Goal: Information Seeking & Learning: Learn about a topic

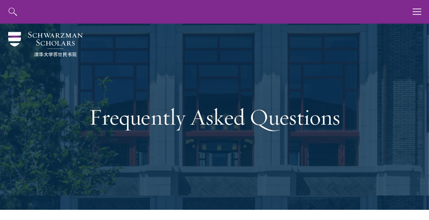
scroll to position [1578, 0]
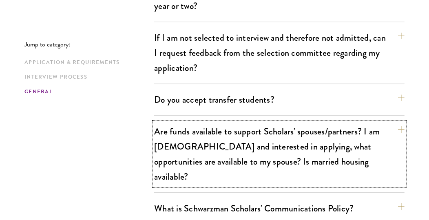
click at [243, 133] on button "Are funds available to support Scholars' spouses/partners? I am [DEMOGRAPHIC_DA…" at bounding box center [279, 154] width 250 height 64
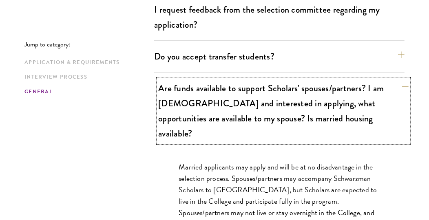
scroll to position [1622, 0]
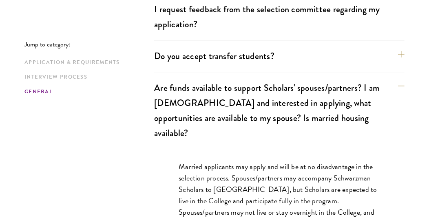
click at [276, 161] on p "Married applicants may apply and will be at no disadvantage in the selection pr…" at bounding box center [279, 212] width 201 height 103
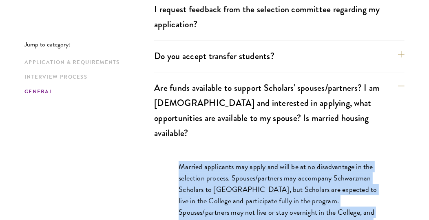
click at [276, 161] on p "Married applicants may apply and will be at no disadvantage in the selection pr…" at bounding box center [279, 212] width 201 height 103
click at [266, 161] on p "Married applicants may apply and will be at no disadvantage in the selection pr…" at bounding box center [279, 212] width 201 height 103
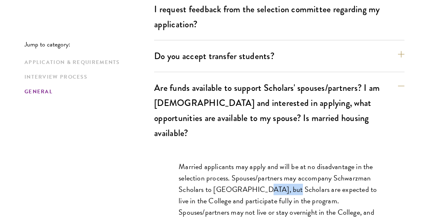
click at [266, 161] on p "Married applicants may apply and will be at no disadvantage in the selection pr…" at bounding box center [279, 212] width 201 height 103
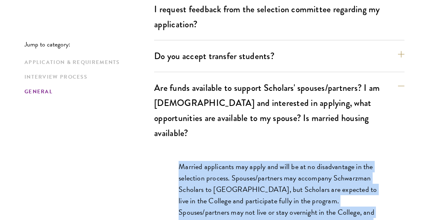
click at [262, 161] on p "Married applicants may apply and will be at no disadvantage in the selection pr…" at bounding box center [279, 212] width 201 height 103
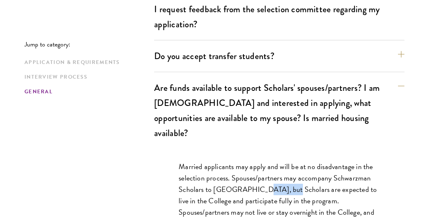
click at [262, 161] on p "Married applicants may apply and will be at no disadvantage in the selection pr…" at bounding box center [279, 212] width 201 height 103
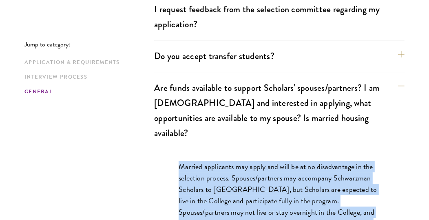
click at [264, 166] on p "Married applicants may apply and will be at no disadvantage in the selection pr…" at bounding box center [279, 212] width 201 height 103
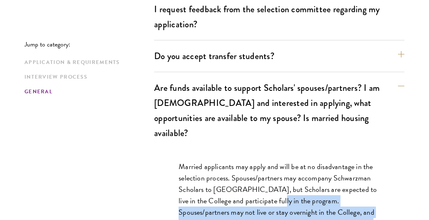
drag, startPoint x: 264, startPoint y: 166, endPoint x: 292, endPoint y: 198, distance: 42.5
click at [292, 198] on p "Married applicants may apply and will be at no disadvantage in the selection pr…" at bounding box center [279, 212] width 201 height 103
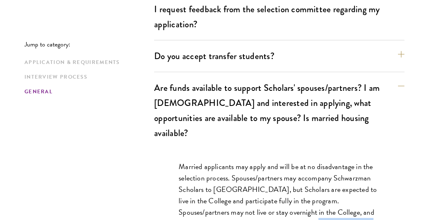
drag, startPoint x: 292, startPoint y: 198, endPoint x: 279, endPoint y: 182, distance: 20.8
click at [279, 182] on p "Married applicants may apply and will be at no disadvantage in the selection pr…" at bounding box center [279, 212] width 201 height 103
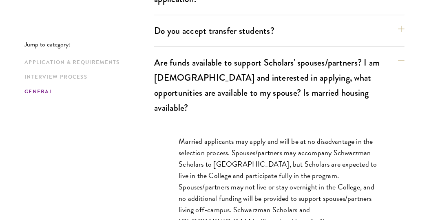
scroll to position [1647, 0]
click at [279, 182] on p "Married applicants may apply and will be at no disadvantage in the selection pr…" at bounding box center [279, 186] width 201 height 103
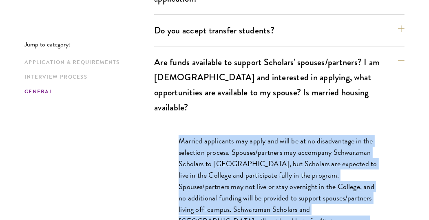
click at [279, 182] on p "Married applicants may apply and will be at no disadvantage in the selection pr…" at bounding box center [279, 186] width 201 height 103
click at [299, 170] on p "Married applicants may apply and will be at no disadvantage in the selection pr…" at bounding box center [279, 186] width 201 height 103
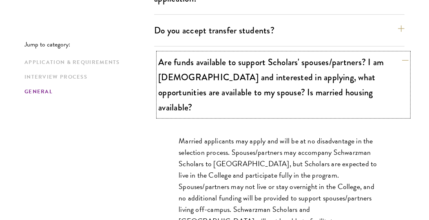
click at [311, 77] on button "Are funds available to support Scholars' spouses/partners? I am [DEMOGRAPHIC_DA…" at bounding box center [283, 85] width 250 height 64
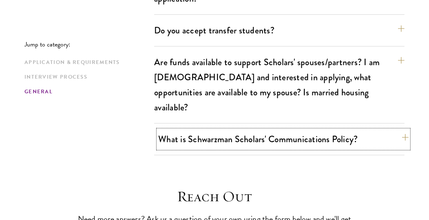
click at [294, 130] on button "What is Schwarzman Scholars' Communications Policy?" at bounding box center [283, 139] width 250 height 18
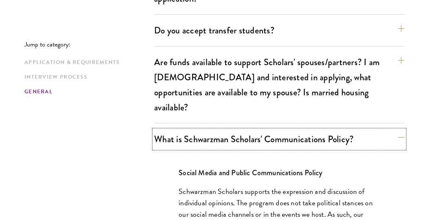
drag, startPoint x: 303, startPoint y: 107, endPoint x: 275, endPoint y: 163, distance: 63.3
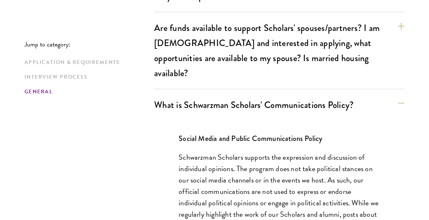
scroll to position [1682, 0]
click at [293, 151] on p "Schwarzman Scholars supports the expression and discussion of individual opinio…" at bounding box center [279, 197] width 201 height 92
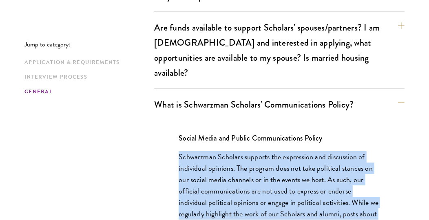
click at [293, 151] on p "Schwarzman Scholars supports the expression and discussion of individual opinio…" at bounding box center [279, 197] width 201 height 92
click at [274, 159] on p "Schwarzman Scholars supports the expression and discussion of individual opinio…" at bounding box center [279, 197] width 201 height 92
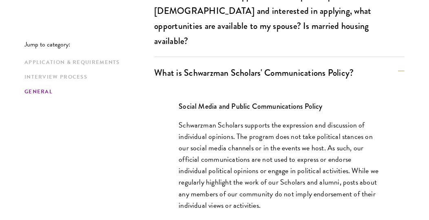
scroll to position [1715, 0]
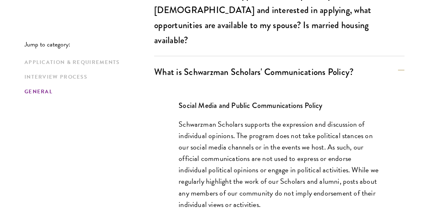
click at [272, 145] on p "Schwarzman Scholars supports the expression and discussion of individual opinio…" at bounding box center [279, 165] width 201 height 92
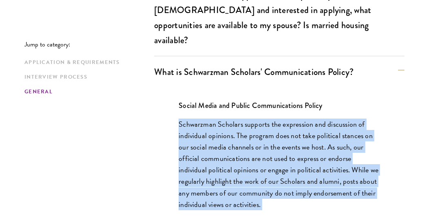
click at [272, 145] on p "Schwarzman Scholars supports the expression and discussion of individual opinio…" at bounding box center [279, 165] width 201 height 92
click at [298, 128] on p "Schwarzman Scholars supports the expression and discussion of individual opinio…" at bounding box center [279, 165] width 201 height 92
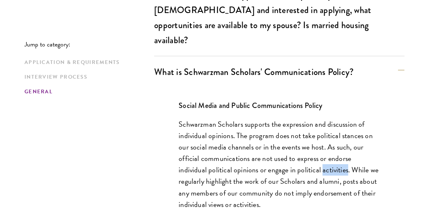
click at [298, 128] on p "Schwarzman Scholars supports the expression and discussion of individual opinio…" at bounding box center [279, 165] width 201 height 92
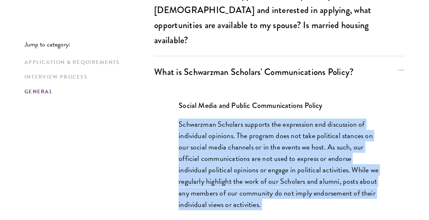
click at [298, 128] on p "Schwarzman Scholars supports the expression and discussion of individual opinio…" at bounding box center [279, 165] width 201 height 92
click at [311, 135] on p "Schwarzman Scholars supports the expression and discussion of individual opinio…" at bounding box center [279, 165] width 201 height 92
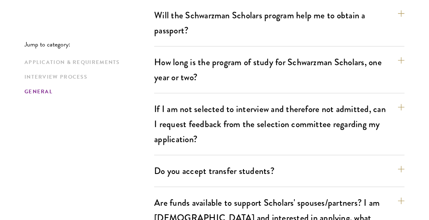
scroll to position [1507, 0]
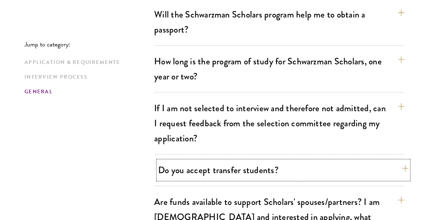
click at [316, 161] on button "Do you accept transfer students?" at bounding box center [283, 170] width 250 height 18
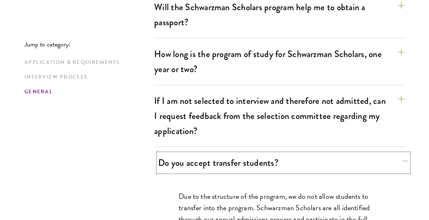
scroll to position [1515, 0]
click at [316, 153] on button "Do you accept transfer students?" at bounding box center [283, 162] width 250 height 18
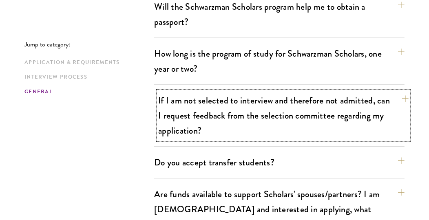
click at [318, 103] on button "If I am not selected to interview and therefore not admitted, can I request fee…" at bounding box center [283, 115] width 250 height 49
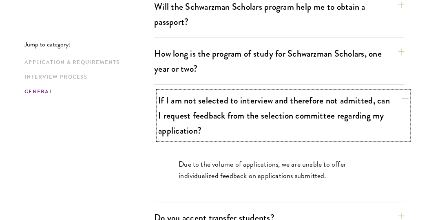
click at [318, 104] on button "If I am not selected to interview and therefore not admitted, can I request fee…" at bounding box center [283, 115] width 250 height 49
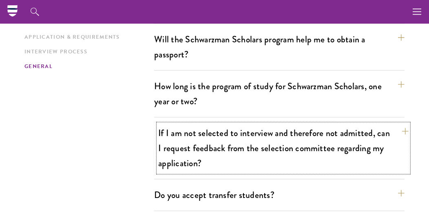
scroll to position [1475, 0]
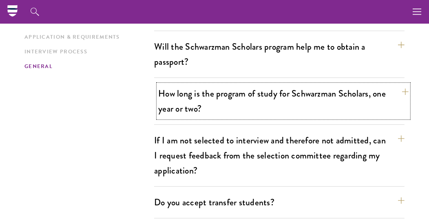
click at [318, 85] on button "How long is the program of study for Schwarzman Scholars, one year or two?" at bounding box center [283, 100] width 250 height 33
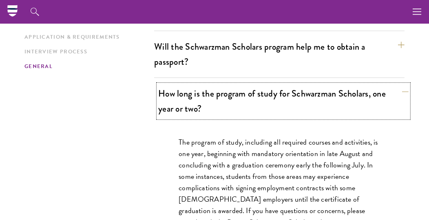
click at [318, 85] on button "How long is the program of study for Schwarzman Scholars, one year or two?" at bounding box center [283, 100] width 250 height 33
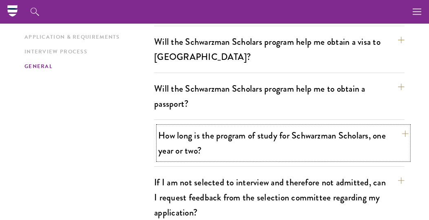
scroll to position [1431, 0]
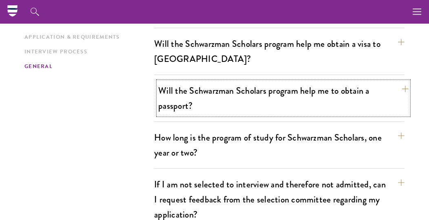
click at [319, 85] on button "Will the Schwarzman Scholars program help me to obtain a passport?" at bounding box center [283, 98] width 250 height 33
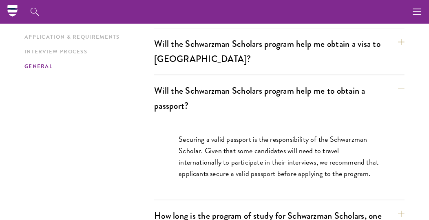
click at [294, 134] on p "Securing a valid passport is the responsibility of the Schwarzman Scholar. Give…" at bounding box center [279, 157] width 201 height 46
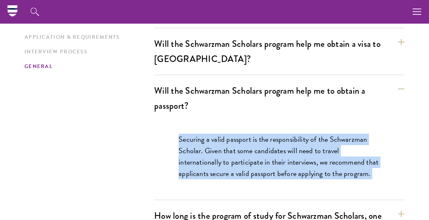
click at [294, 134] on p "Securing a valid passport is the responsibility of the Schwarzman Scholar. Give…" at bounding box center [279, 157] width 201 height 46
click at [309, 134] on p "Securing a valid passport is the responsibility of the Schwarzman Scholar. Give…" at bounding box center [279, 157] width 201 height 46
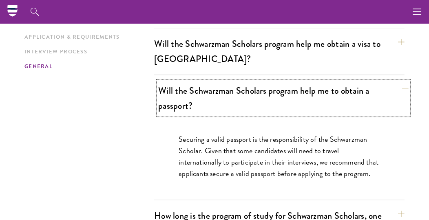
click at [321, 82] on button "Will the Schwarzman Scholars program help me to obtain a passport?" at bounding box center [283, 98] width 250 height 33
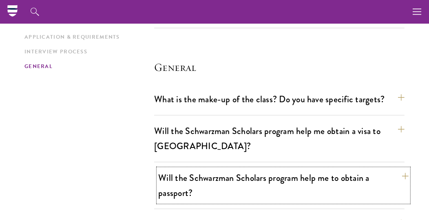
scroll to position [1342, 0]
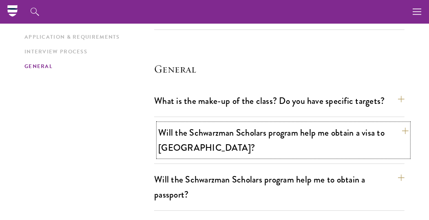
click at [207, 124] on button "Will the Schwarzman Scholars program help me obtain a visa to [GEOGRAPHIC_DATA]?" at bounding box center [283, 140] width 250 height 33
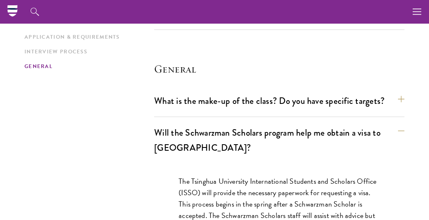
click at [226, 163] on div "The Tsinghua University International Students and Scholars Office (ISSO) will …" at bounding box center [279, 213] width 250 height 101
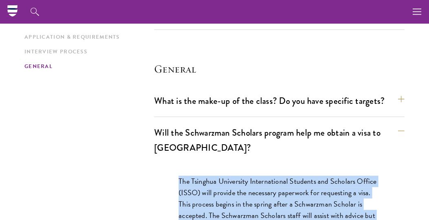
click at [226, 163] on div "The Tsinghua University International Students and Scholars Office (ISSO) will …" at bounding box center [279, 213] width 250 height 101
click at [237, 176] on p "The Tsinghua University International Students and Scholars Office (ISSO) will …" at bounding box center [279, 210] width 201 height 68
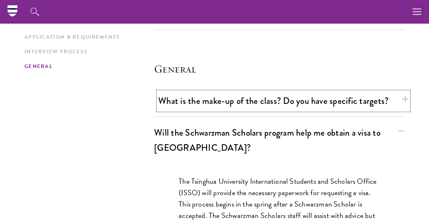
click at [274, 92] on button "What is the make-up of the class? Do you have specific targets?" at bounding box center [283, 101] width 250 height 18
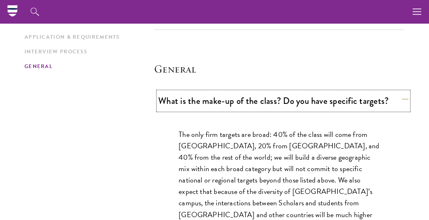
click at [269, 92] on button "What is the make-up of the class? Do you have specific targets?" at bounding box center [283, 101] width 250 height 18
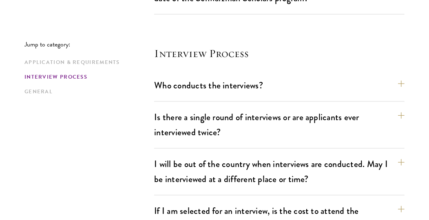
scroll to position [1067, 0]
